Goal: Information Seeking & Learning: Learn about a topic

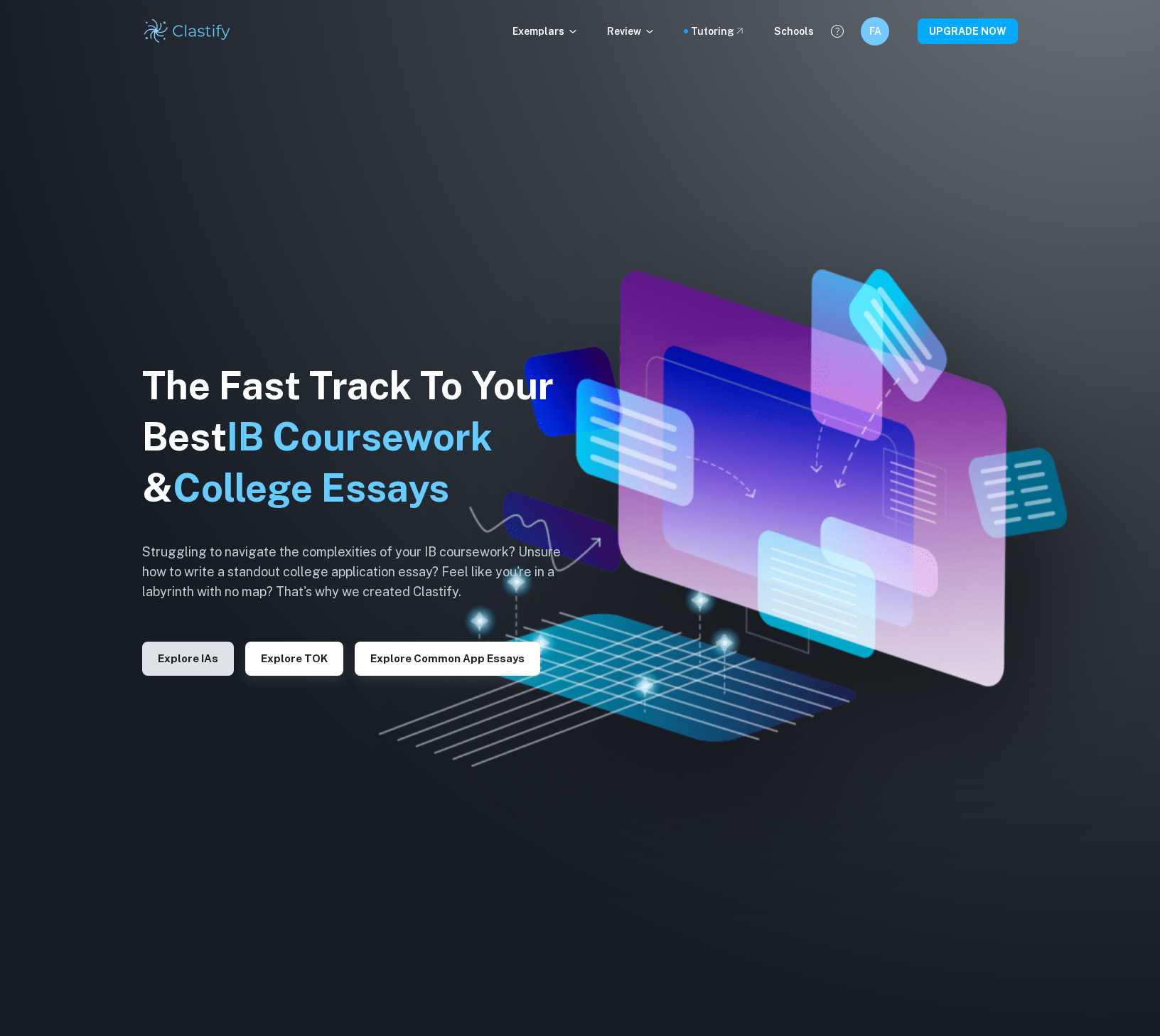
click at [182, 642] on button "Explore IAs" at bounding box center [189, 659] width 92 height 34
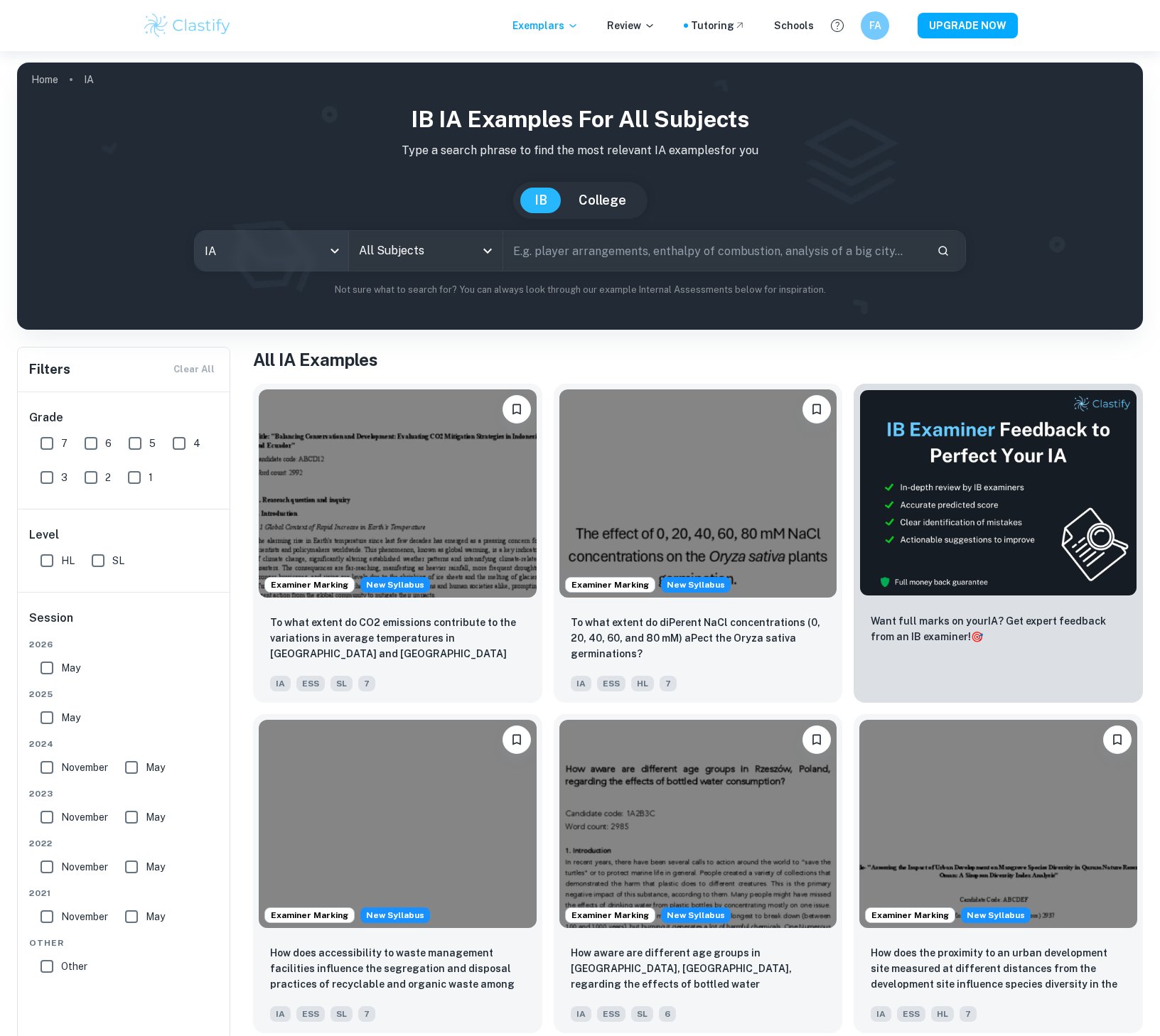
click at [297, 253] on body "We value your privacy We use cookies to enhance your browsing experience, serve…" at bounding box center [580, 570] width 1160 height 1036
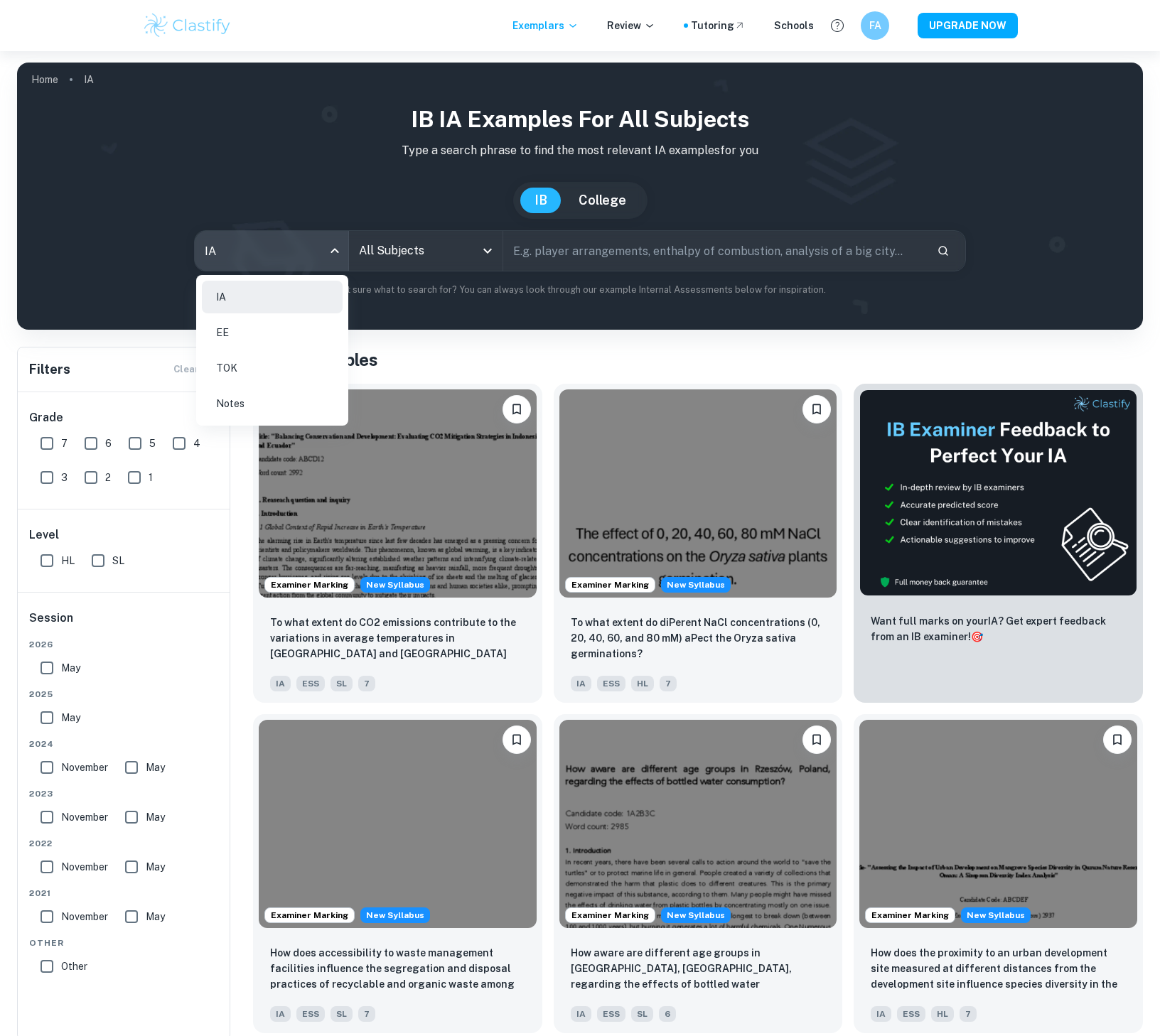
click at [389, 250] on div at bounding box center [580, 518] width 1160 height 1036
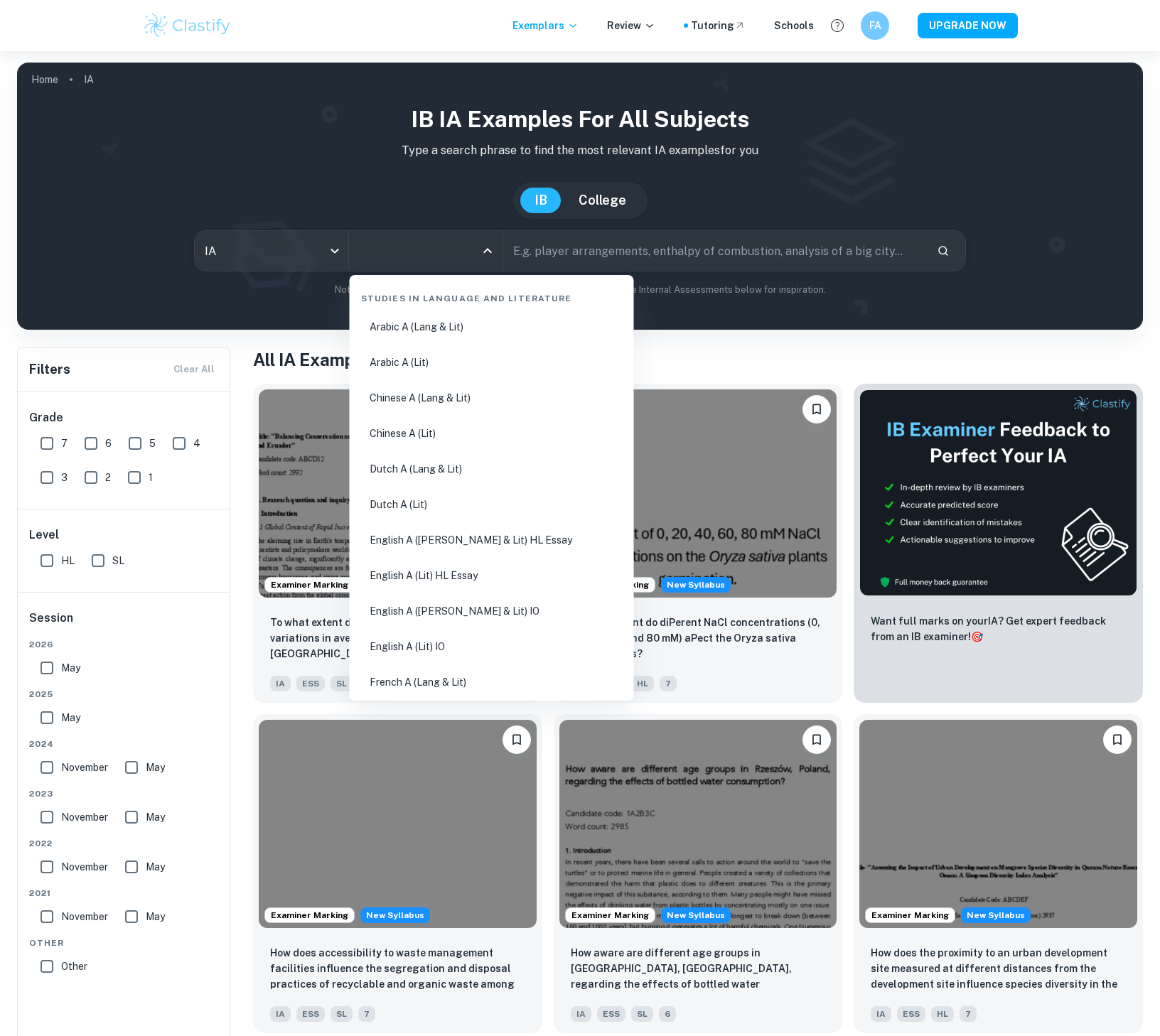
click at [389, 250] on input "All Subjects" at bounding box center [415, 250] width 120 height 27
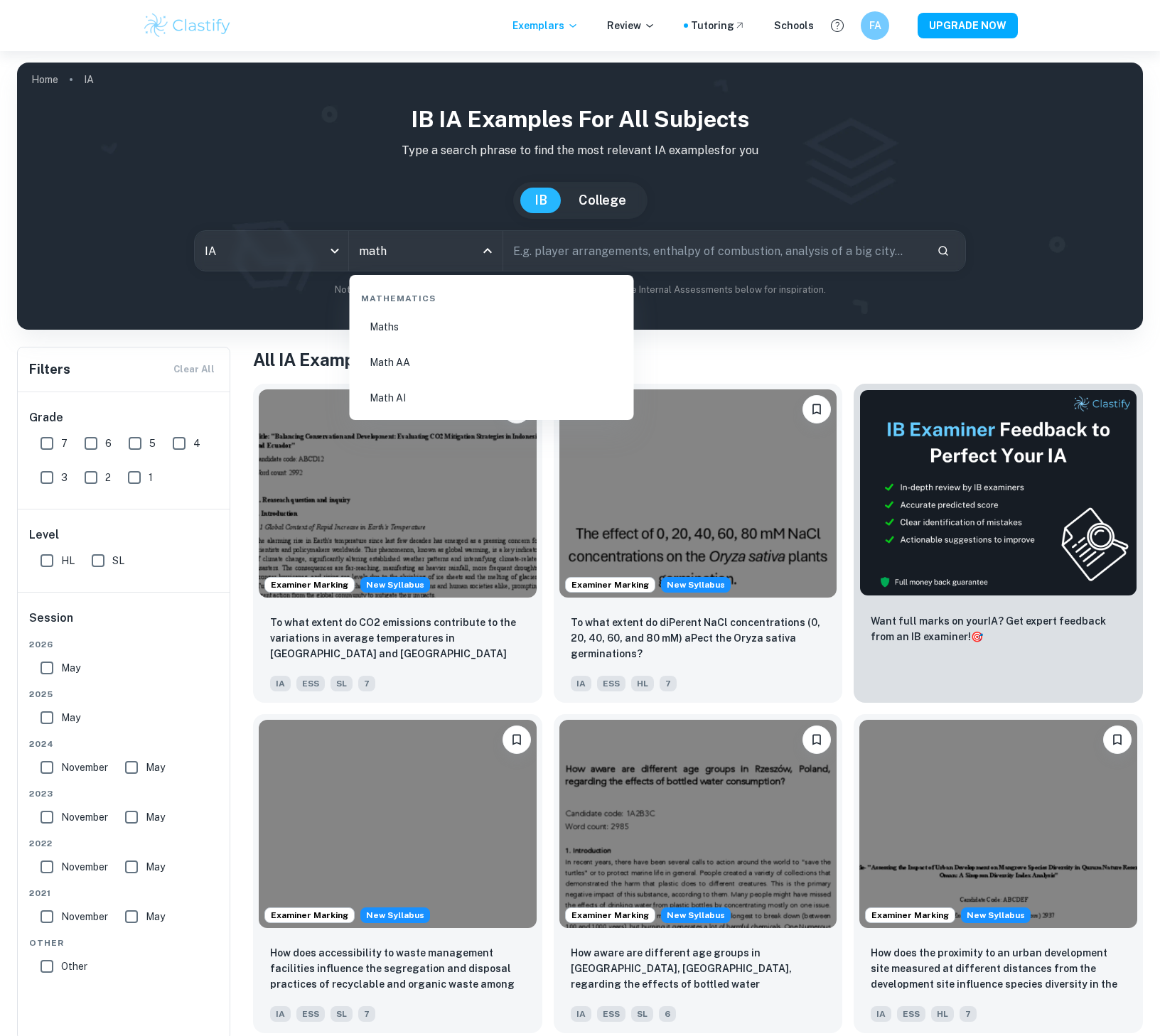
click at [404, 336] on li "Maths" at bounding box center [491, 328] width 273 height 33
type input "Maths"
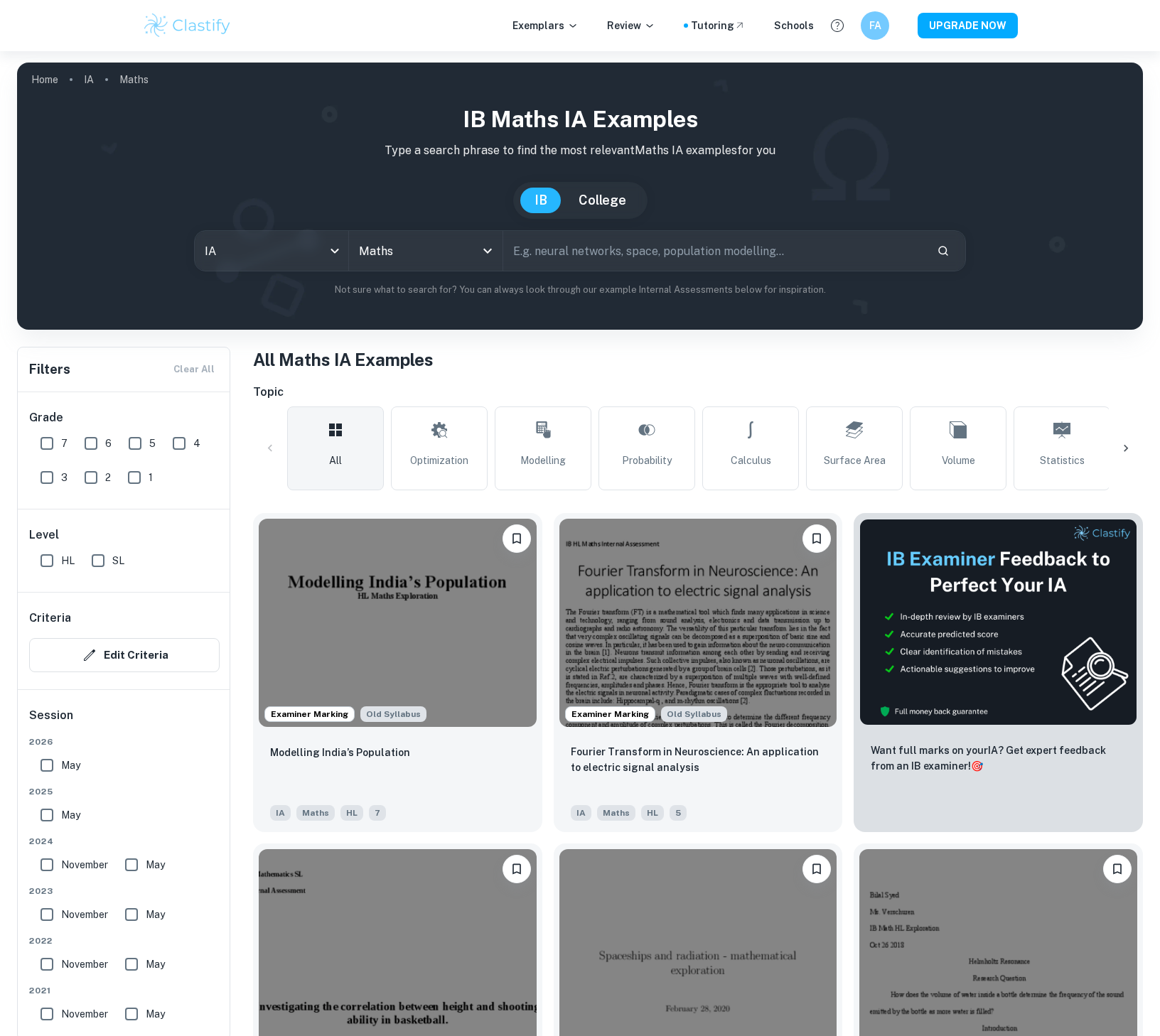
click at [91, 455] on input "6" at bounding box center [90, 443] width 29 height 29
checkbox input "true"
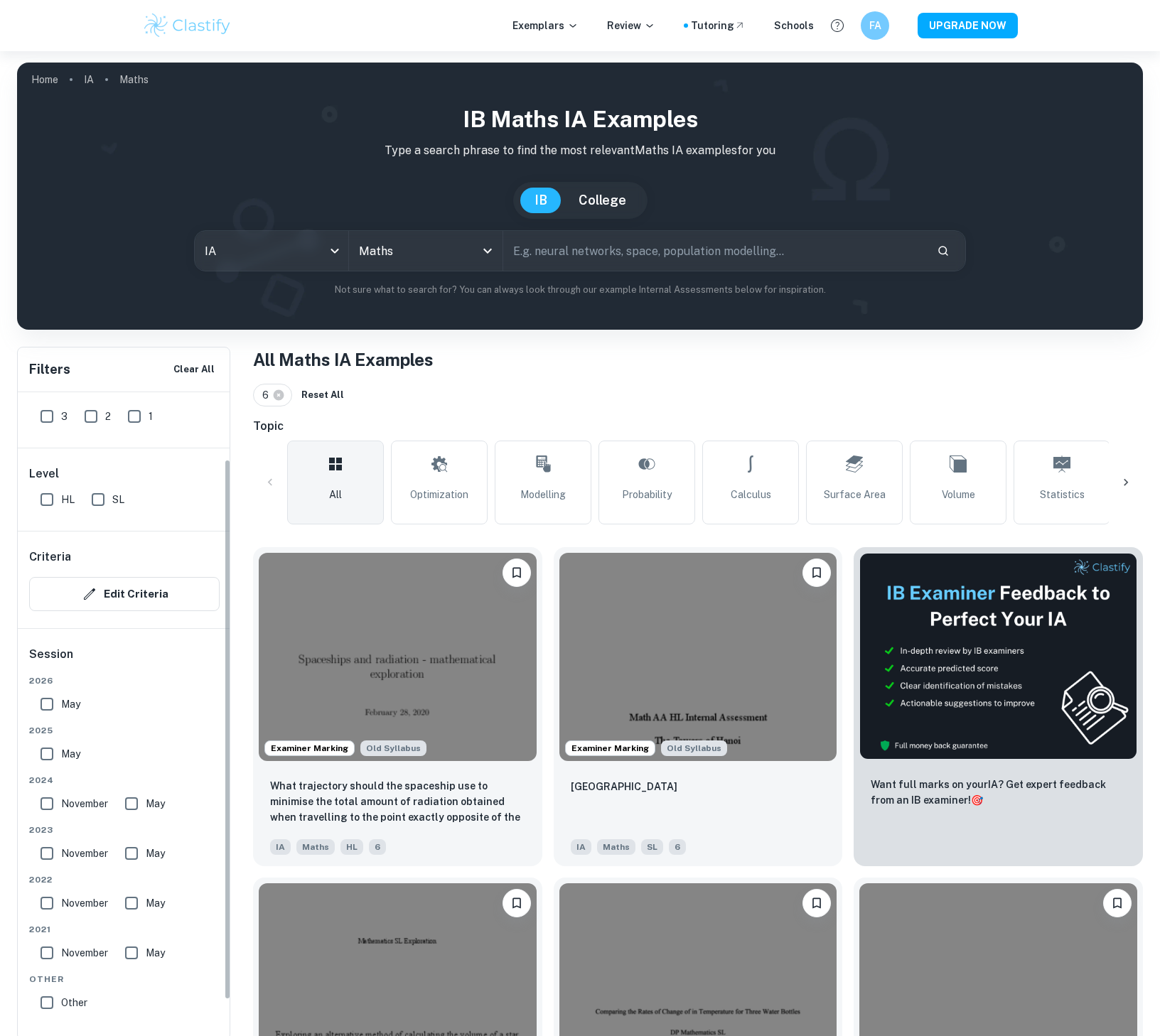
scroll to position [80, 0]
click at [534, 488] on link "Modelling" at bounding box center [543, 482] width 97 height 84
type input "Modelling"
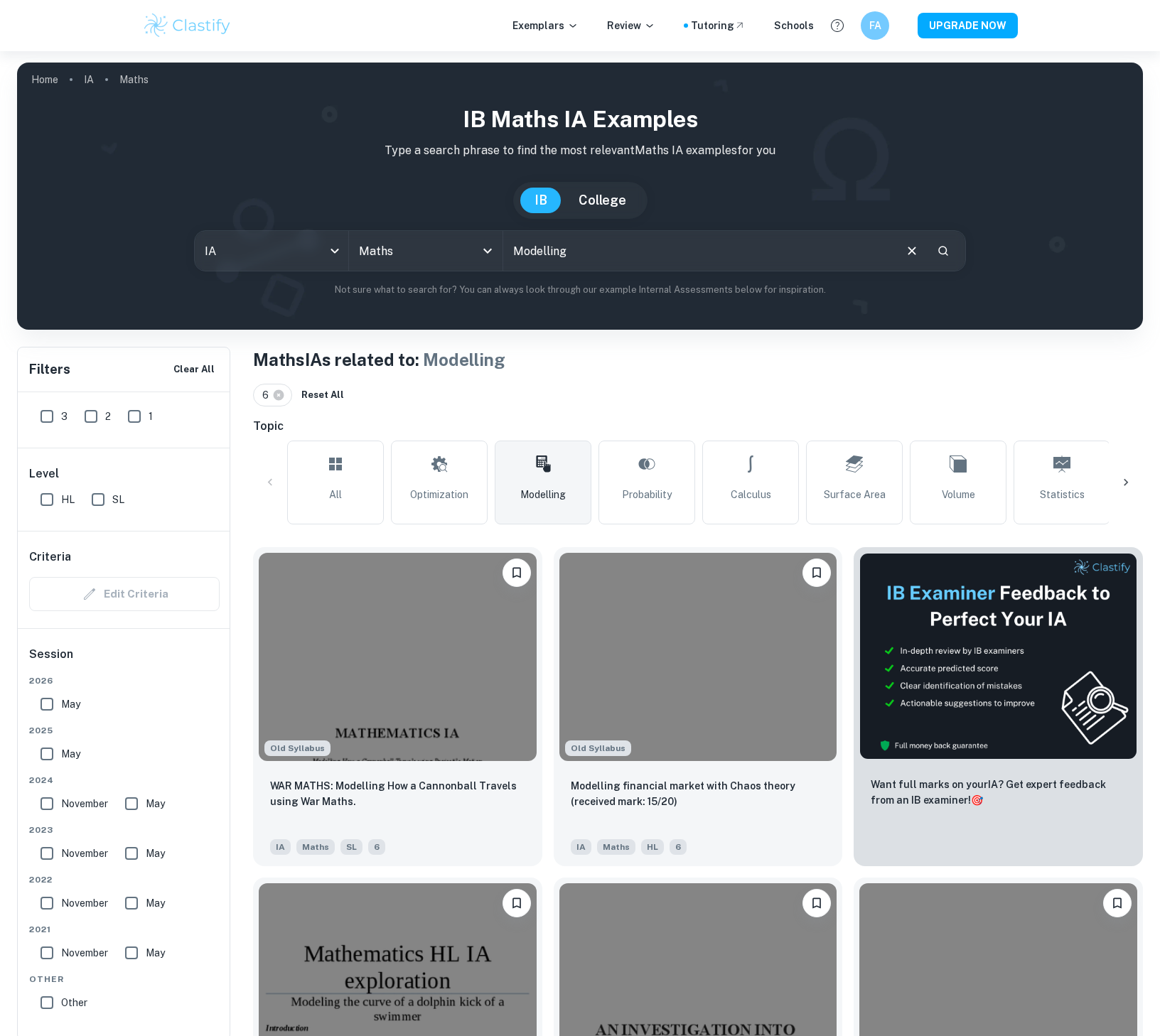
click at [633, 240] on input "Modelling" at bounding box center [698, 250] width 390 height 40
click at [751, 243] on input "Modelling" at bounding box center [698, 250] width 390 height 40
click at [914, 259] on icon "Clear" at bounding box center [912, 250] width 16 height 16
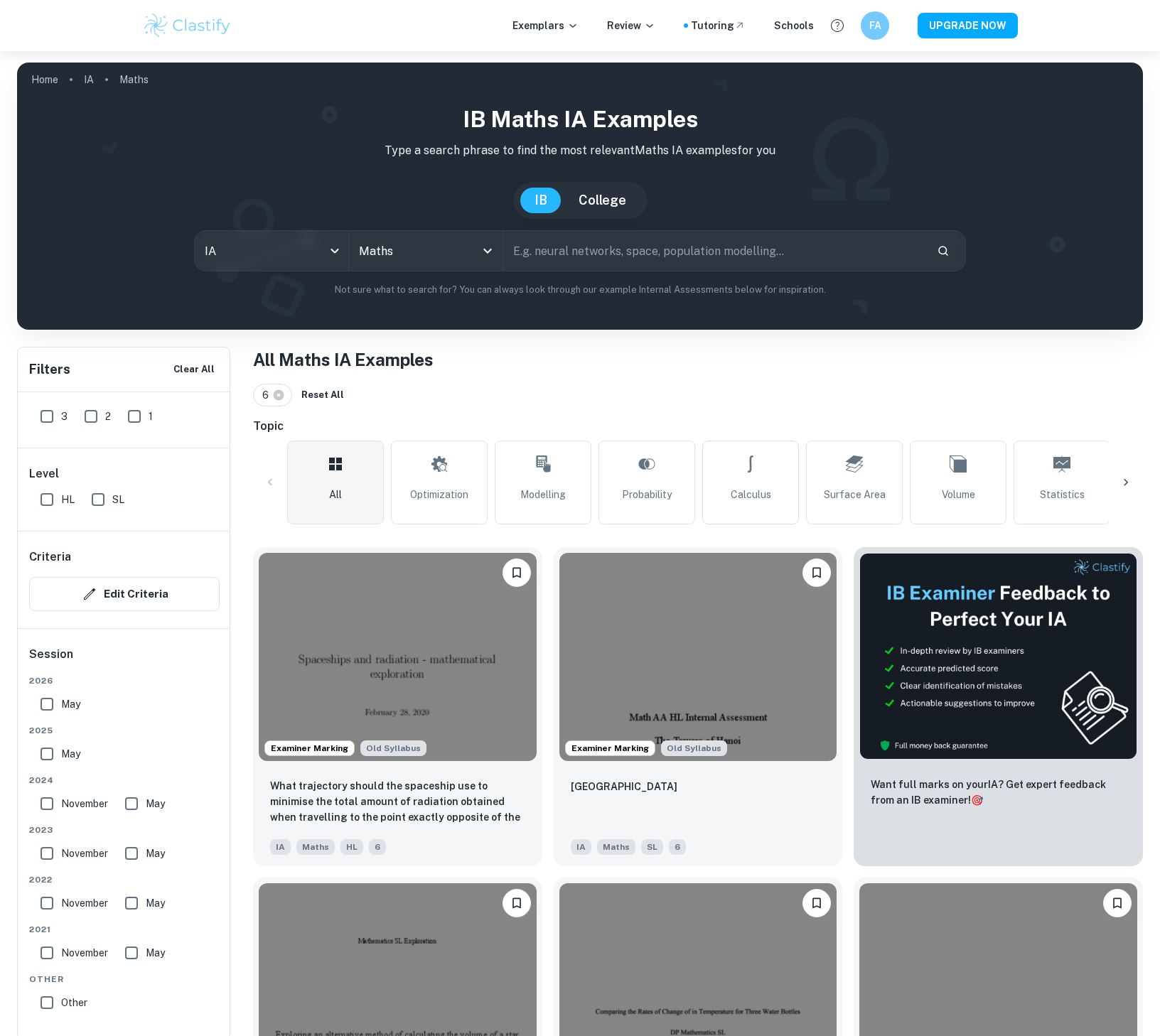
click at [771, 263] on input "text" at bounding box center [715, 250] width 423 height 40
type input "p"
type input "[GEOGRAPHIC_DATA][PERSON_NAME]"
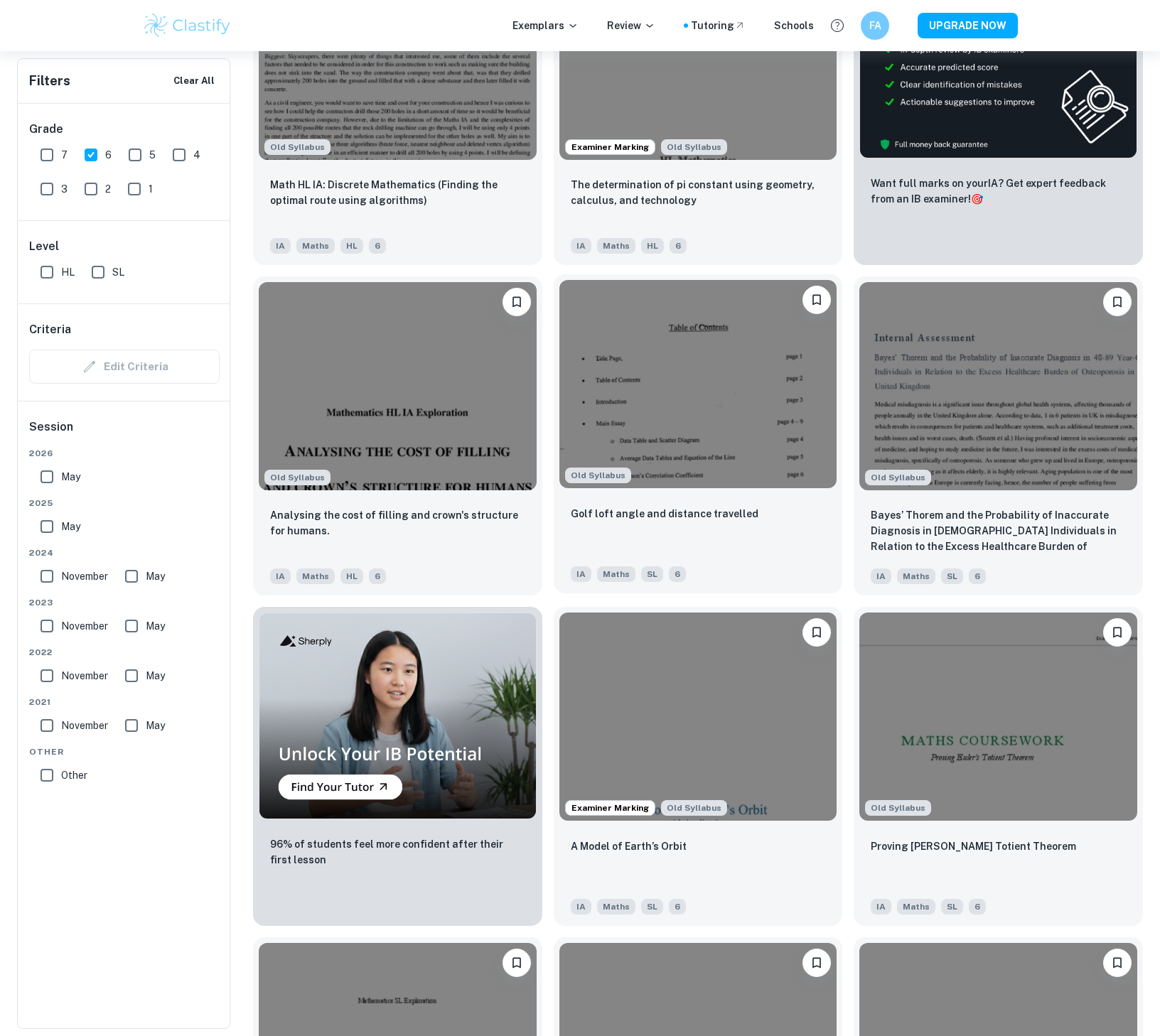
scroll to position [848, 0]
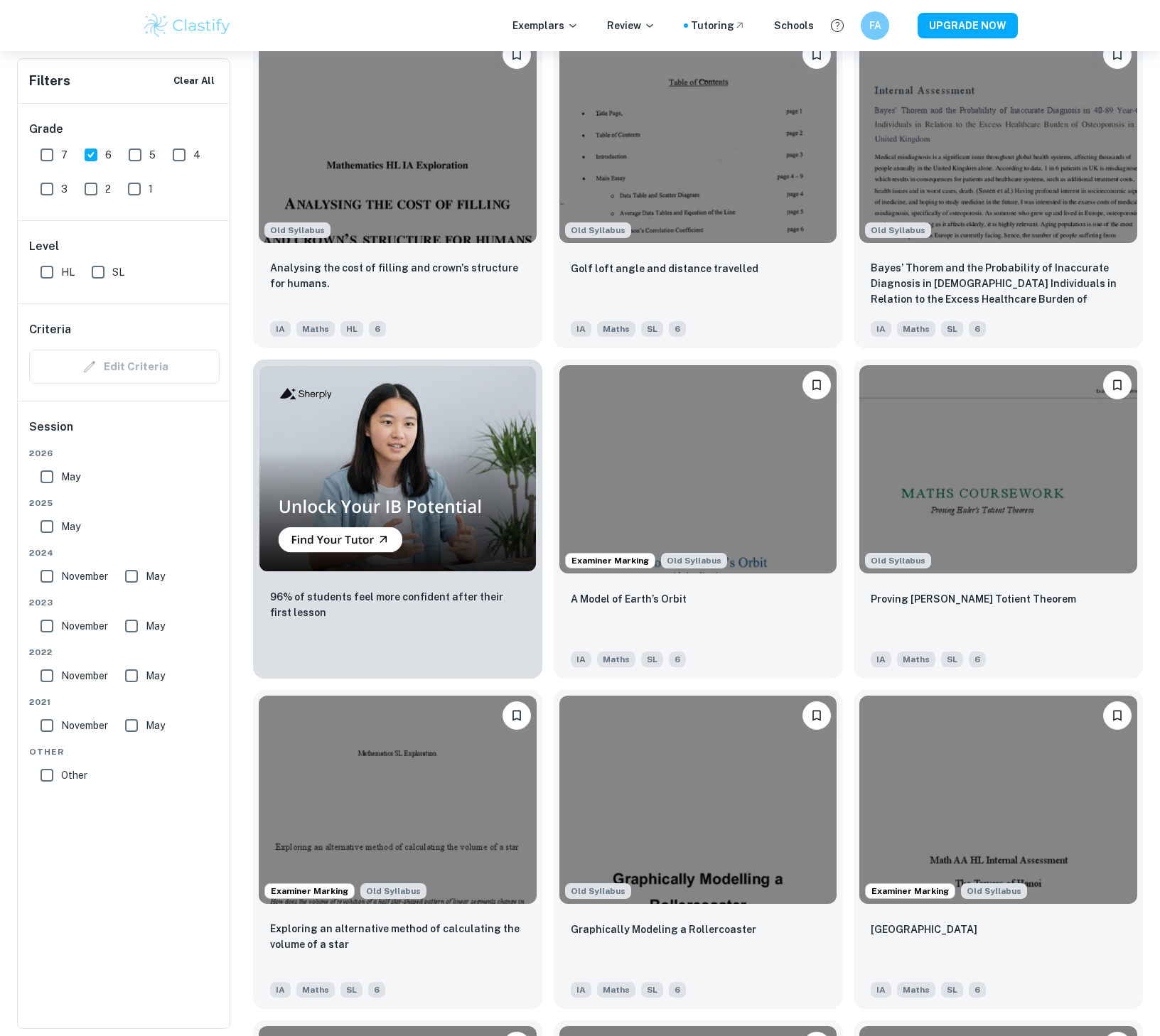
click at [98, 152] on input "6" at bounding box center [90, 155] width 29 height 29
checkbox input "false"
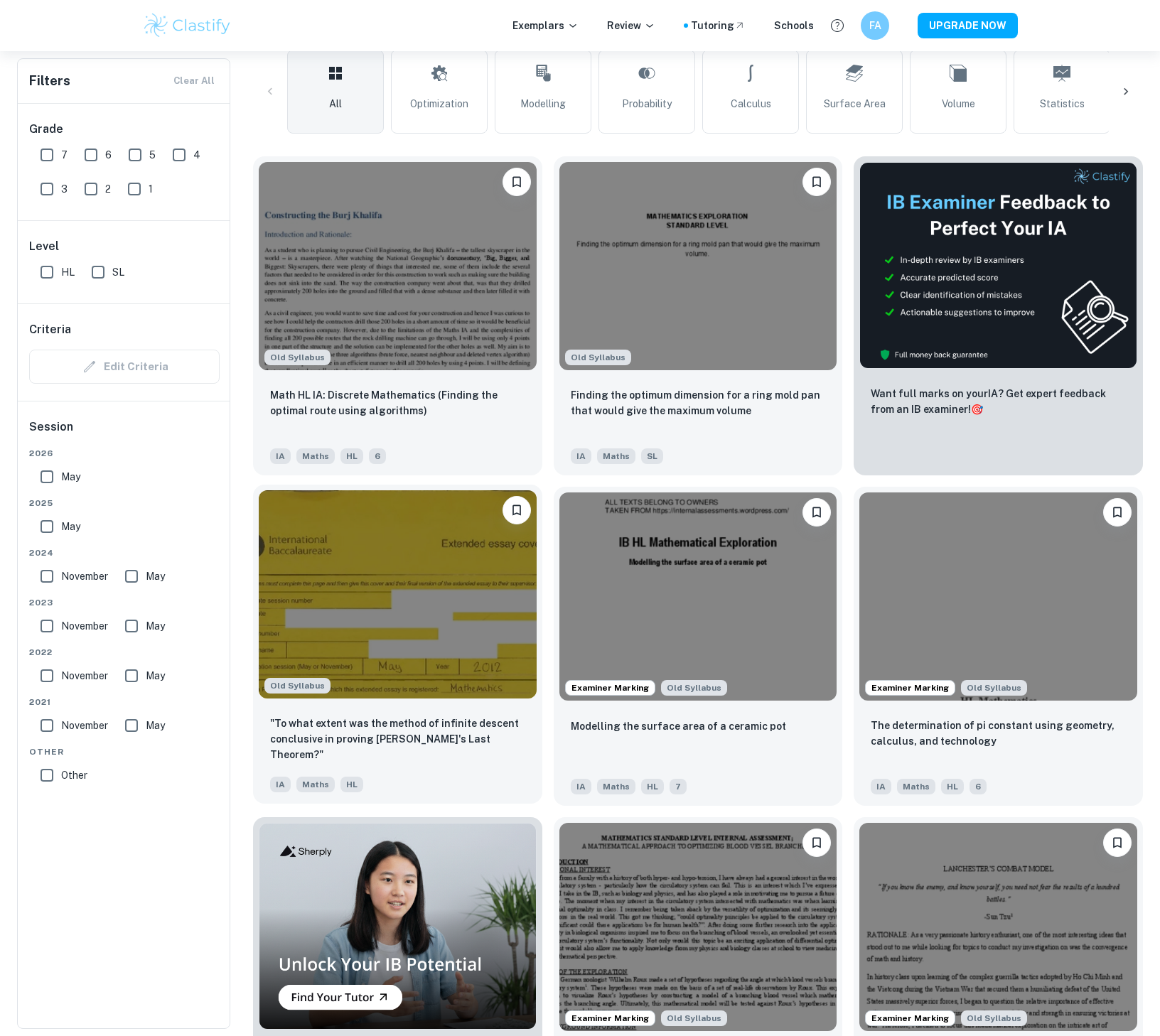
scroll to position [61, 0]
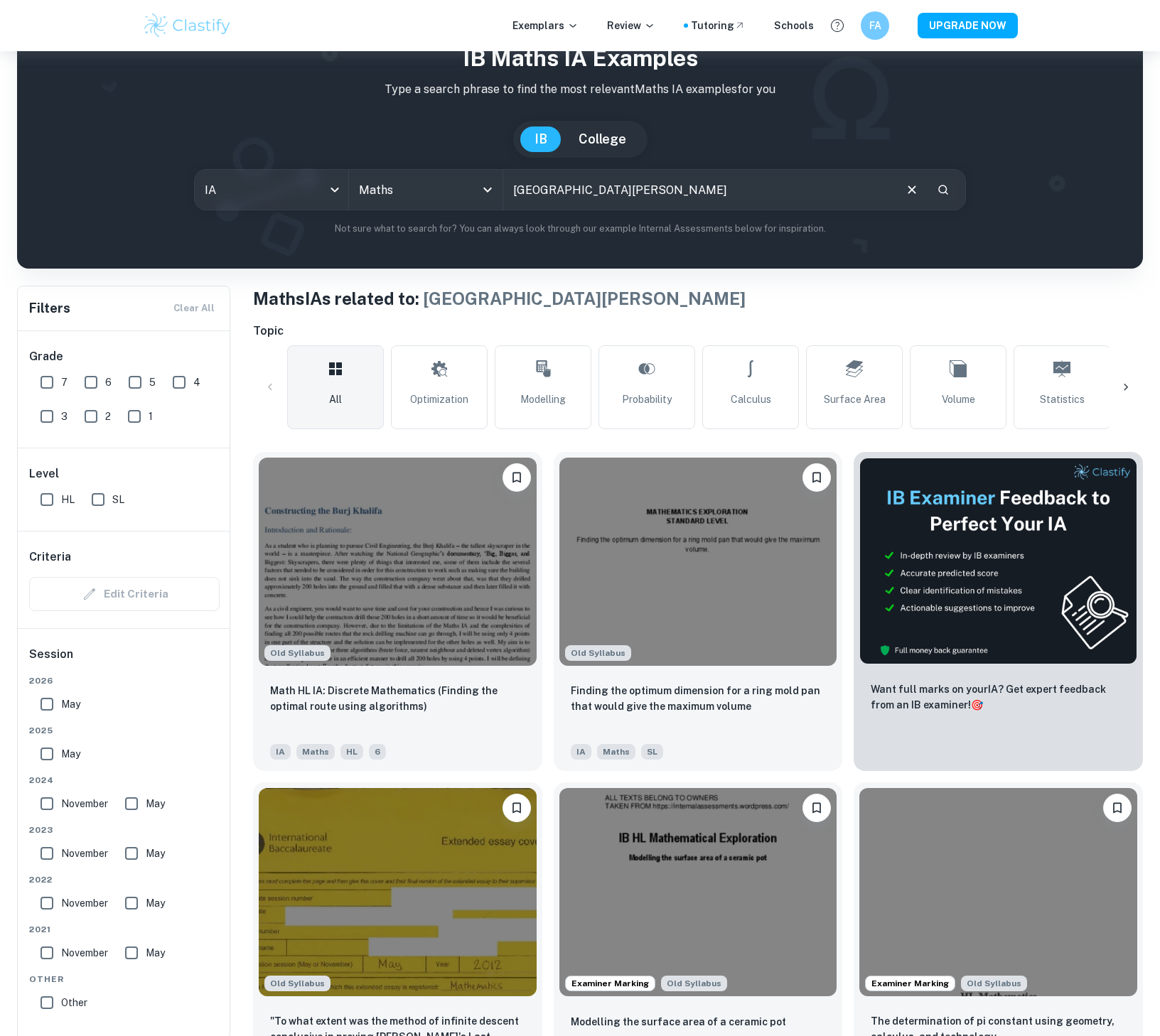
click at [527, 195] on input "[GEOGRAPHIC_DATA][PERSON_NAME]" at bounding box center [698, 190] width 390 height 40
type input "st. [PERSON_NAME][GEOGRAPHIC_DATA]"
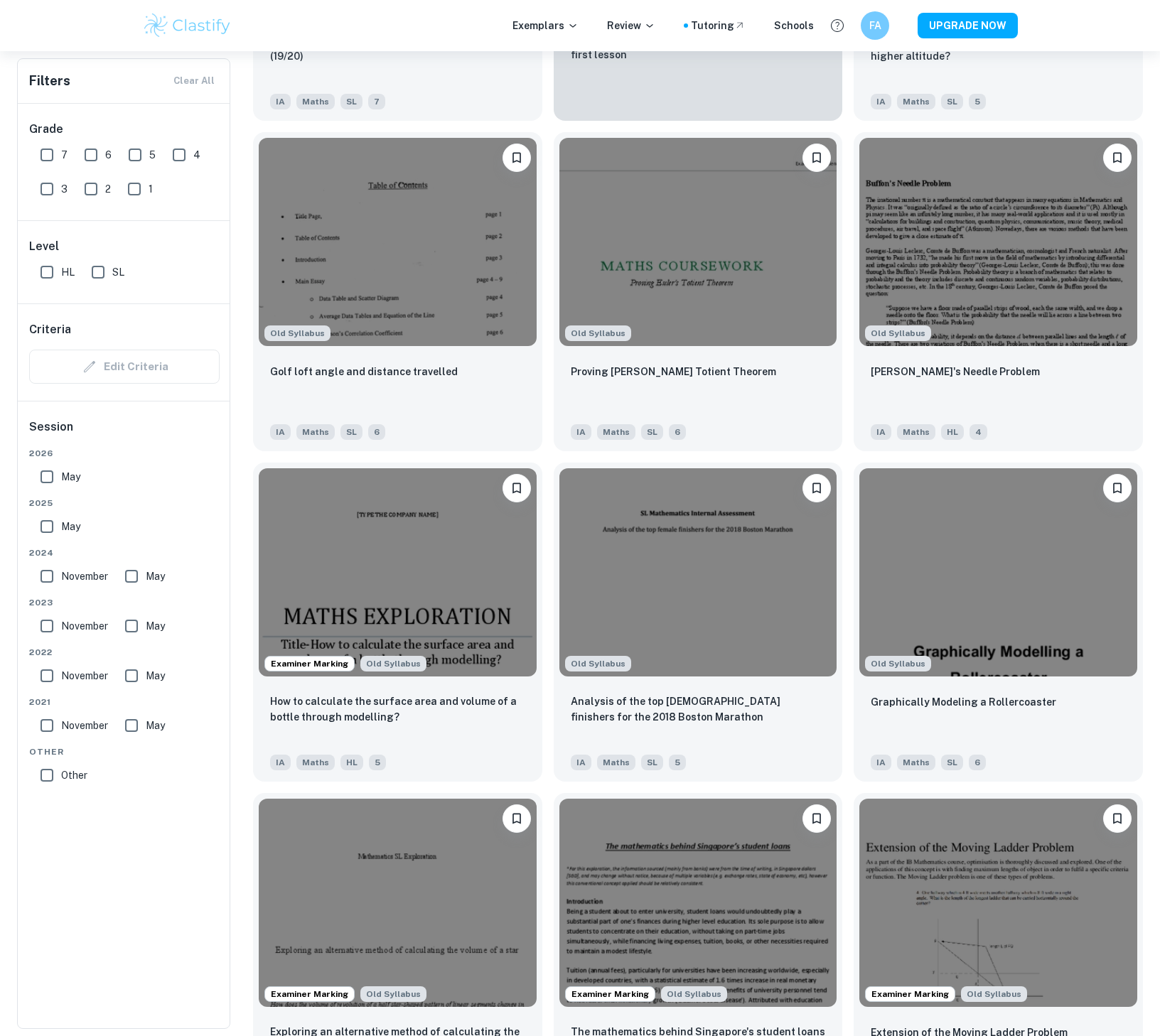
scroll to position [3014, 0]
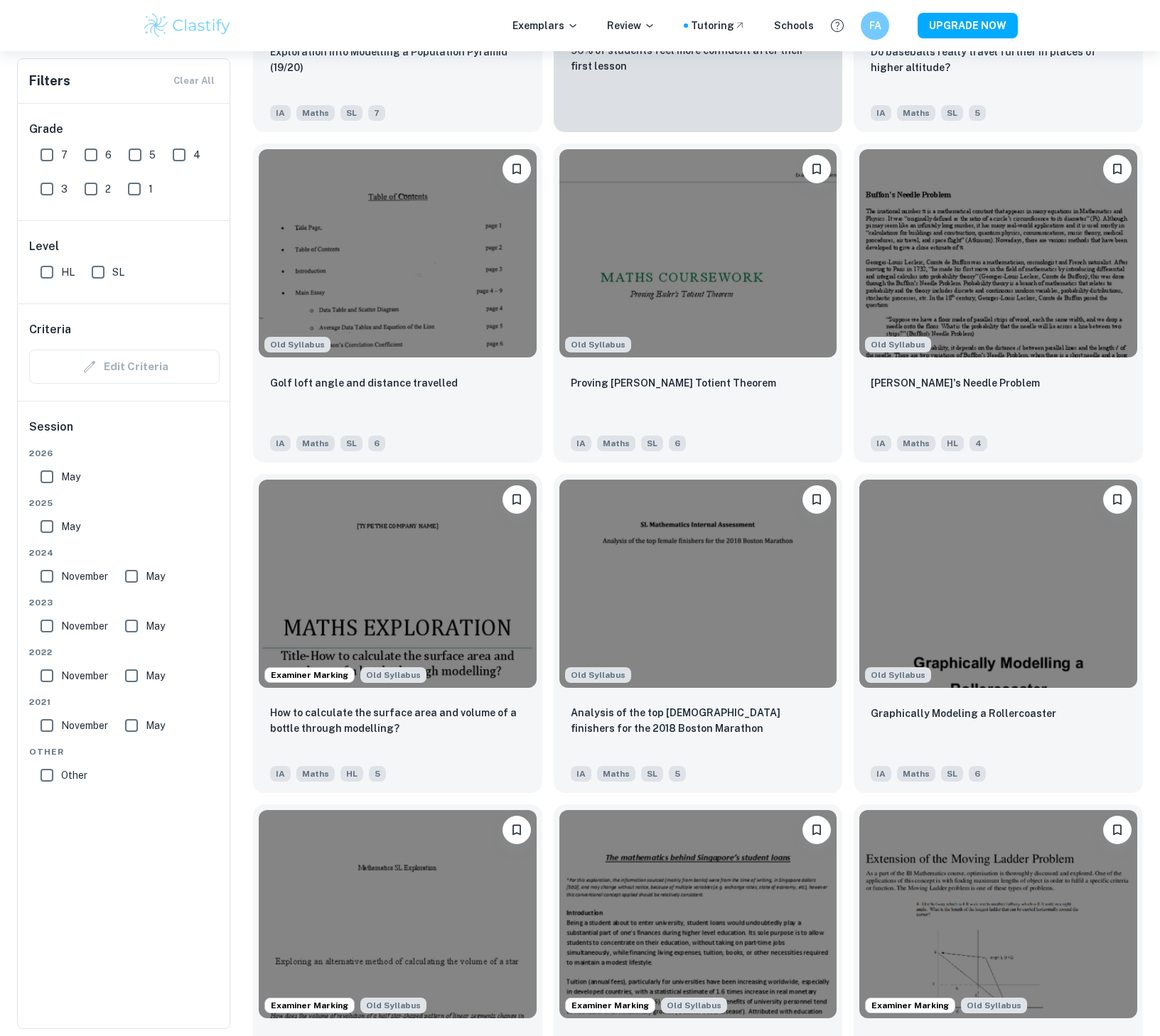
click at [97, 286] on input "SL" at bounding box center [98, 271] width 29 height 29
checkbox input "true"
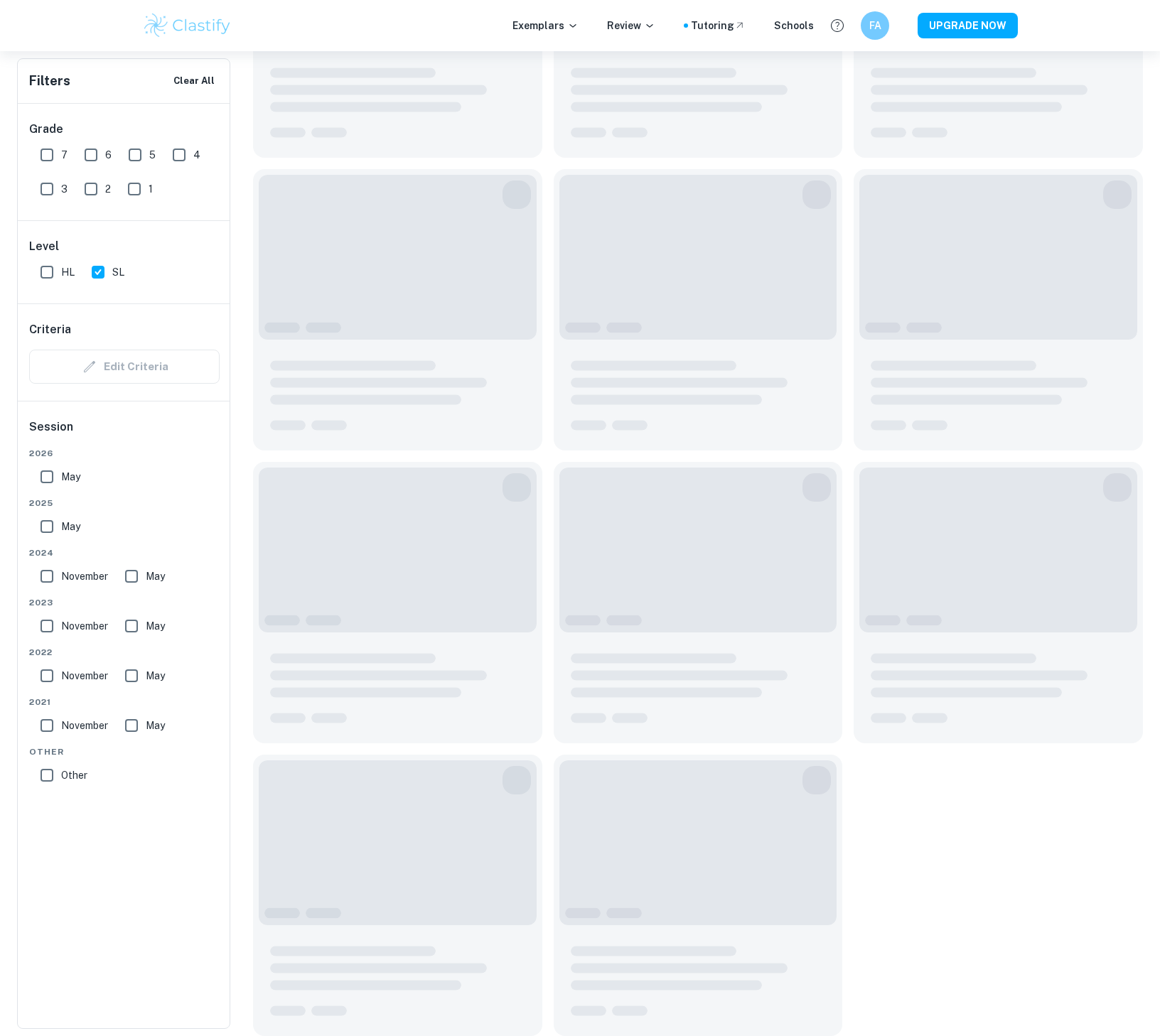
scroll to position [1575, 0]
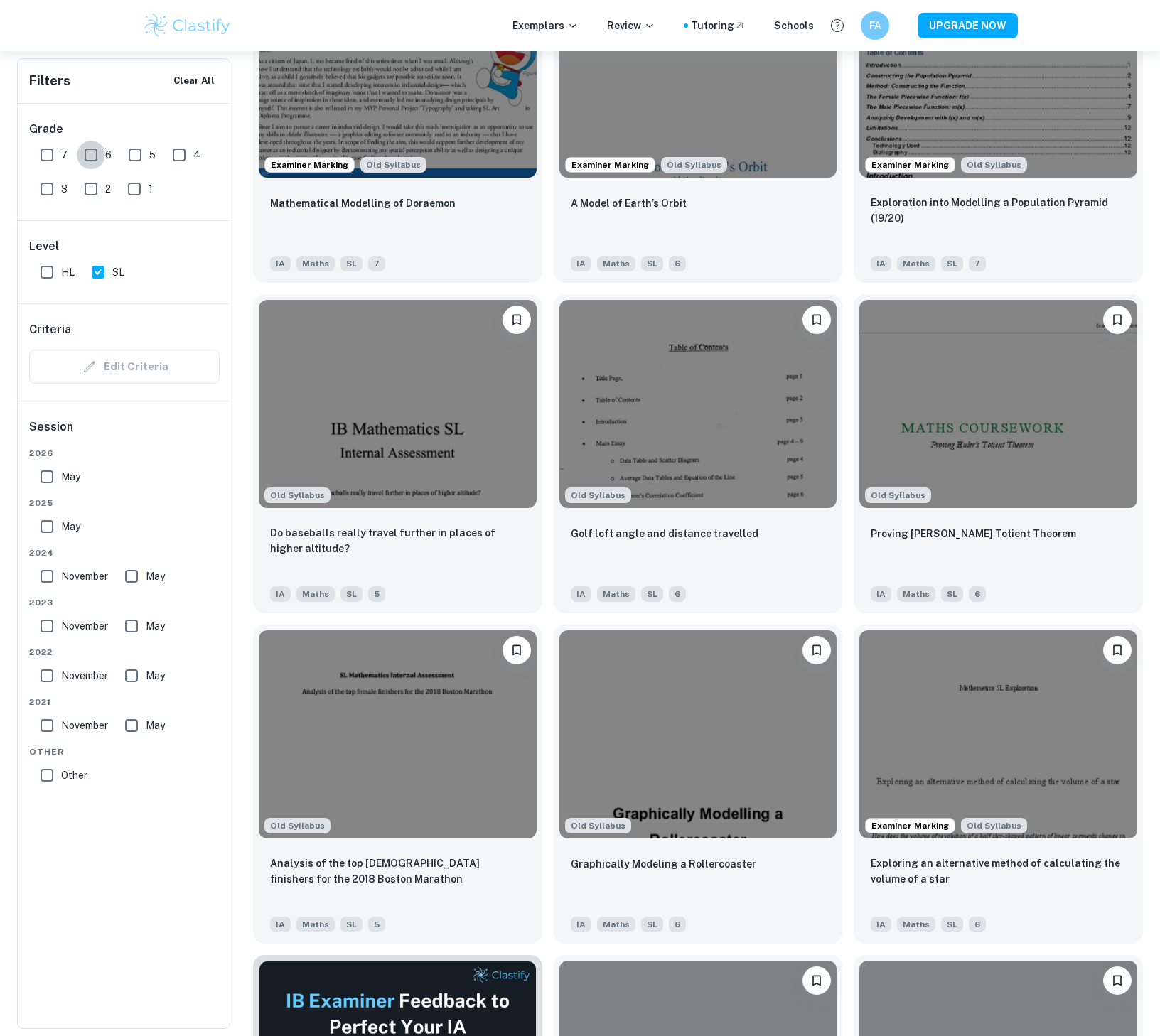
click at [105, 167] on input "6" at bounding box center [90, 155] width 29 height 29
checkbox input "true"
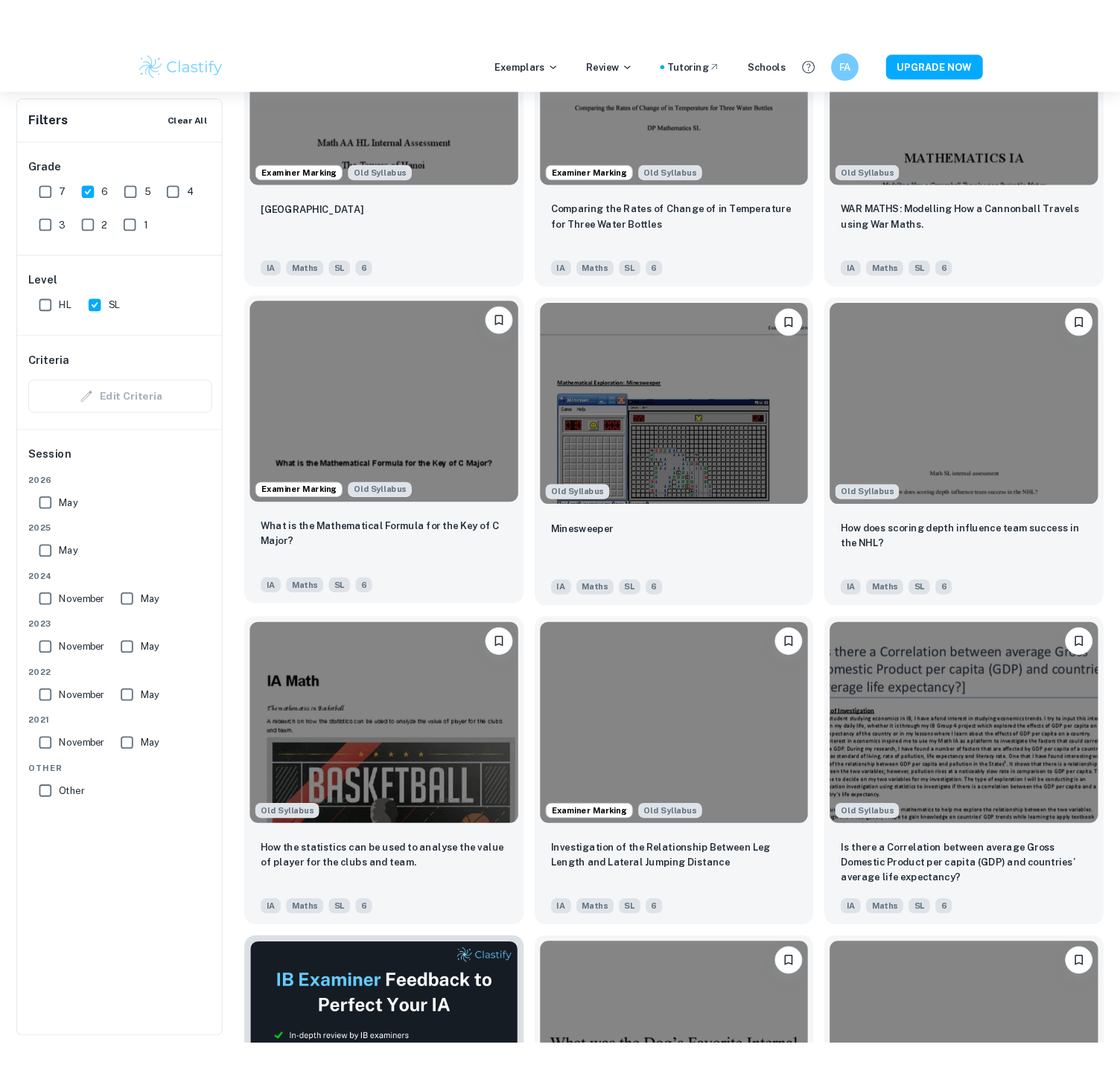
scroll to position [948, 0]
